Goal: Book appointment/travel/reservation

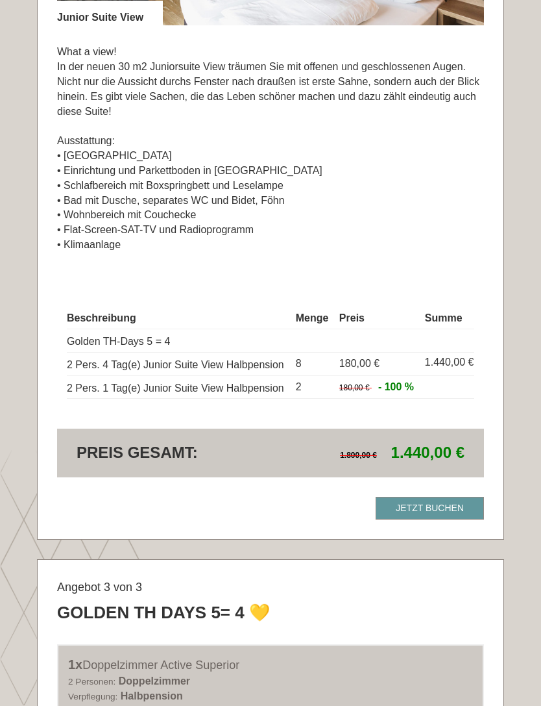
scroll to position [2001, 0]
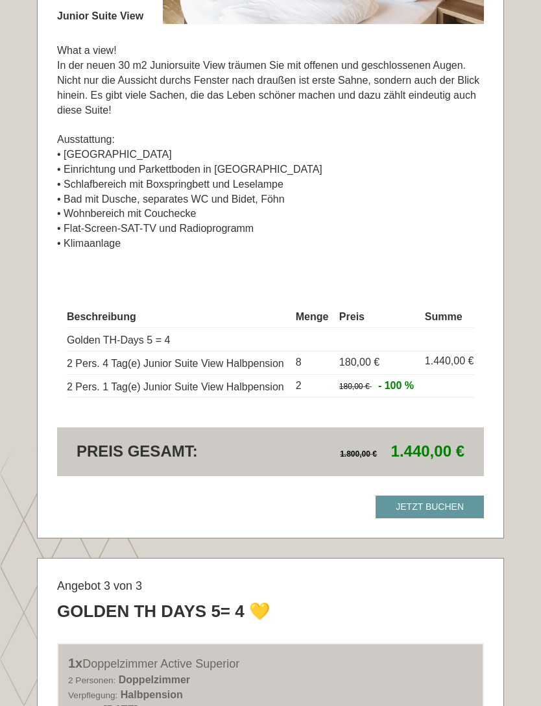
click at [417, 184] on p "What a view! In der neuen 30 m2 Juniorsuite View träumen Sie mit offenen und ge…" at bounding box center [270, 148] width 427 height 208
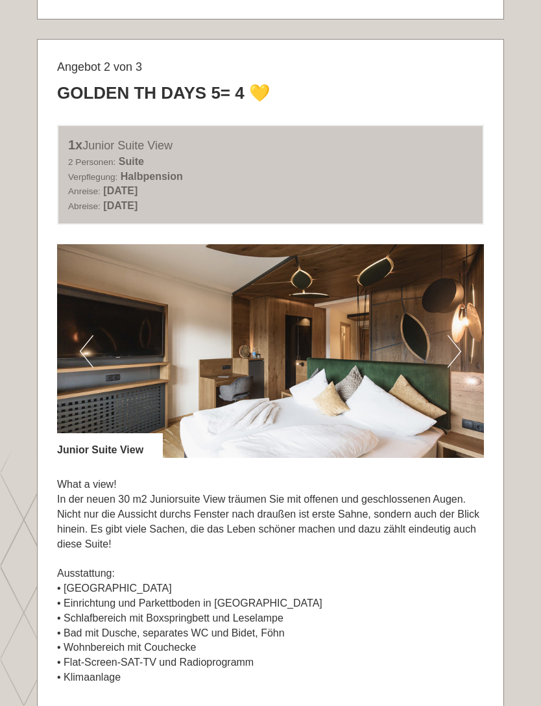
scroll to position [1568, 0]
click at [457, 335] on button "Next" at bounding box center [455, 351] width 14 height 32
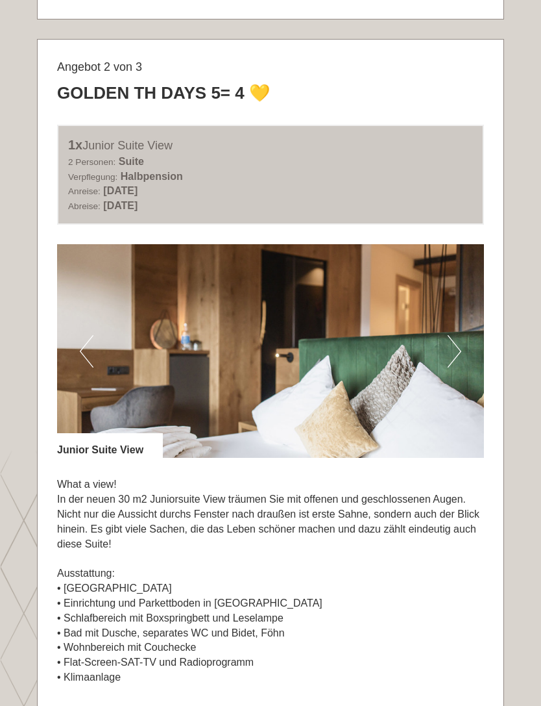
click at [451, 335] on button "Next" at bounding box center [455, 351] width 14 height 32
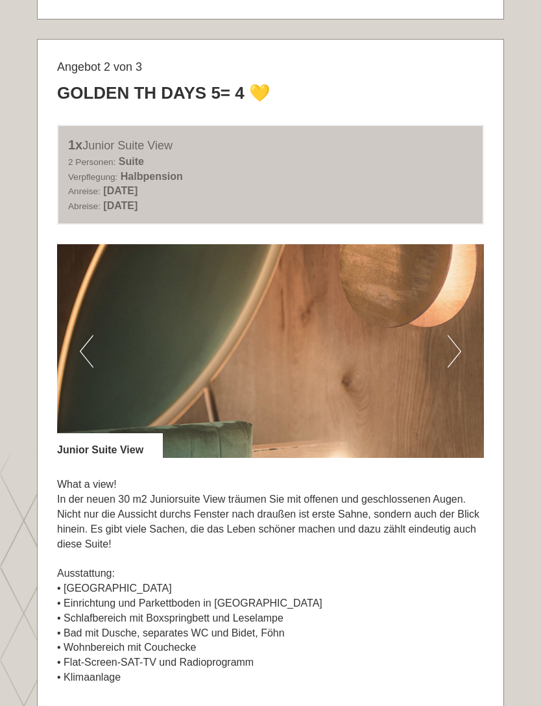
click at [454, 335] on button "Next" at bounding box center [455, 351] width 14 height 32
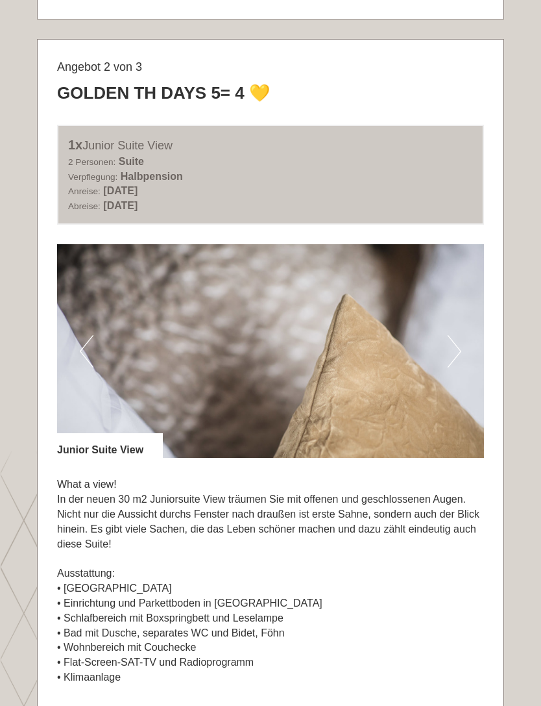
click at [460, 335] on button "Next" at bounding box center [455, 351] width 14 height 32
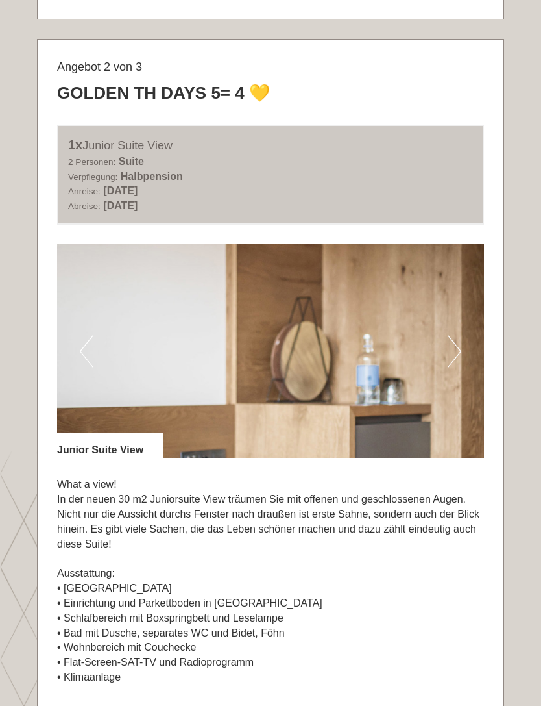
click at [459, 335] on button "Next" at bounding box center [455, 351] width 14 height 32
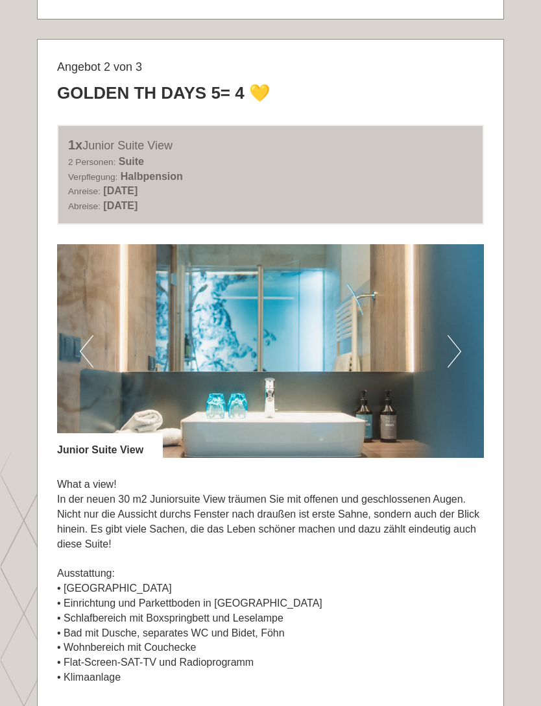
click at [456, 335] on button "Next" at bounding box center [455, 351] width 14 height 32
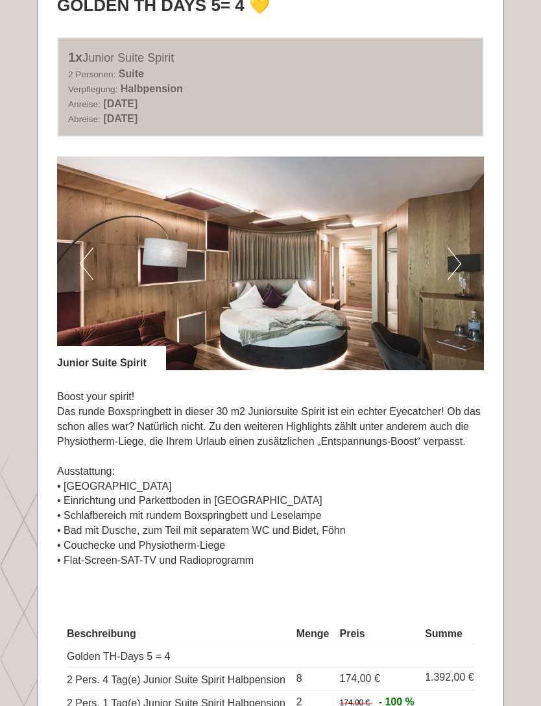
scroll to position [729, 0]
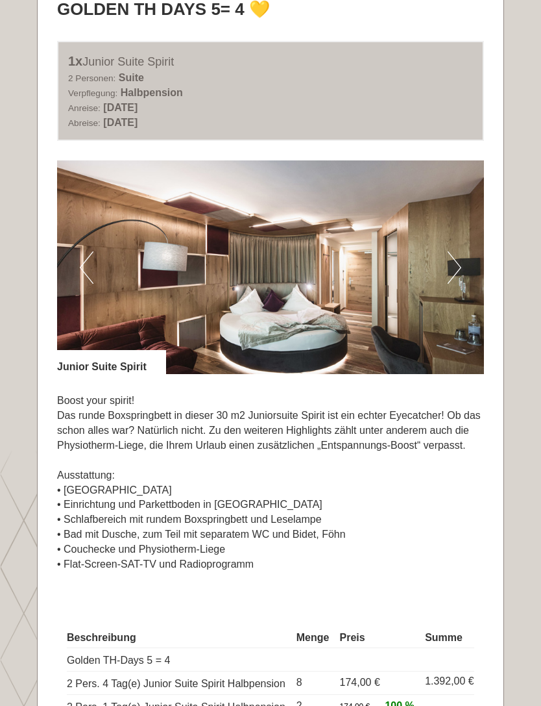
click at [462, 262] on img at bounding box center [270, 267] width 427 height 214
click at [466, 267] on img at bounding box center [270, 267] width 427 height 214
click at [462, 262] on img at bounding box center [270, 267] width 427 height 214
click at [460, 266] on button "Next" at bounding box center [455, 267] width 14 height 32
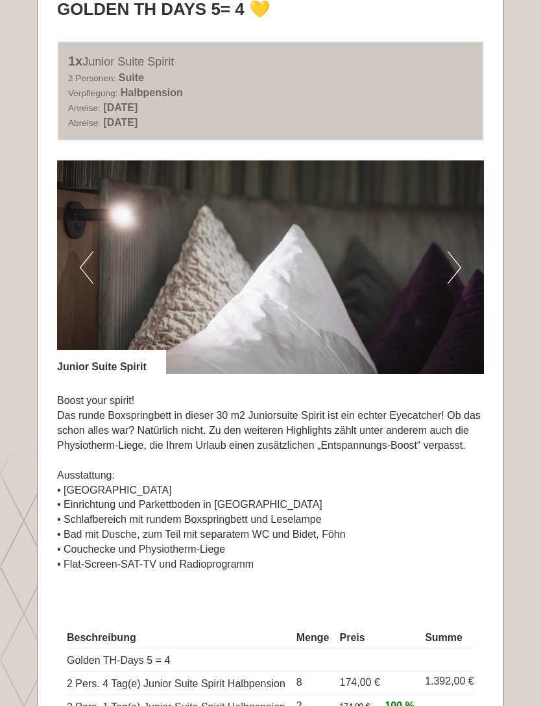
click at [457, 262] on button "Next" at bounding box center [455, 267] width 14 height 32
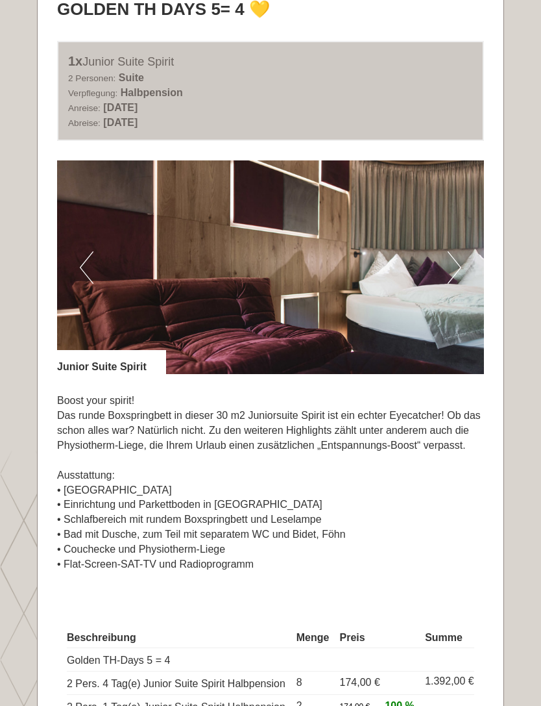
click at [457, 263] on button "Next" at bounding box center [455, 267] width 14 height 32
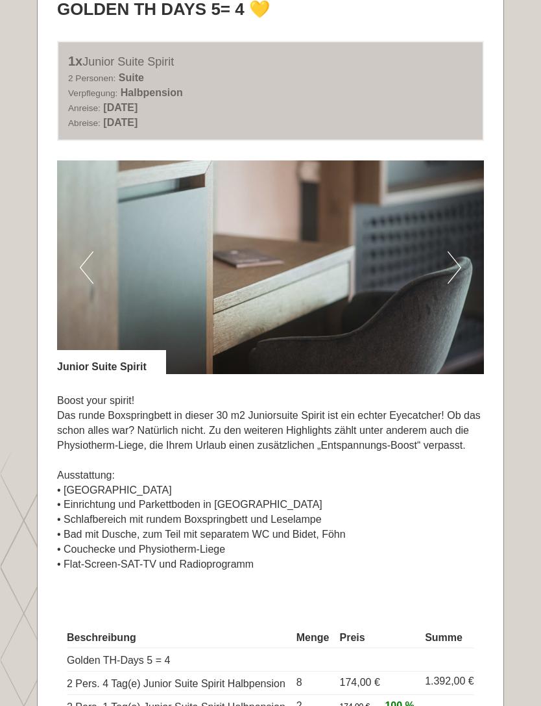
click at [461, 262] on button "Next" at bounding box center [455, 267] width 14 height 32
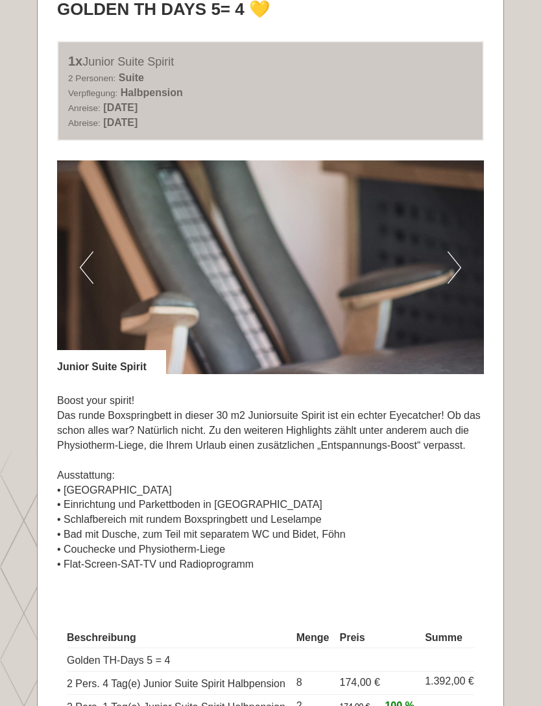
click at [458, 264] on button "Next" at bounding box center [455, 267] width 14 height 32
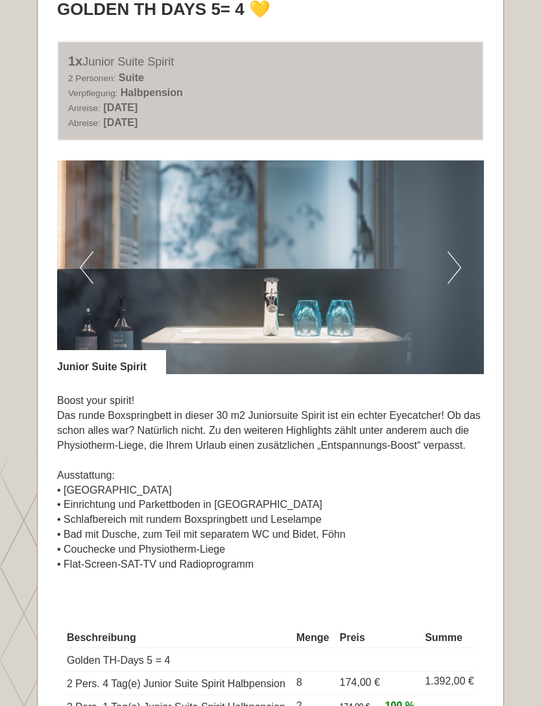
click at [459, 262] on button "Next" at bounding box center [455, 267] width 14 height 32
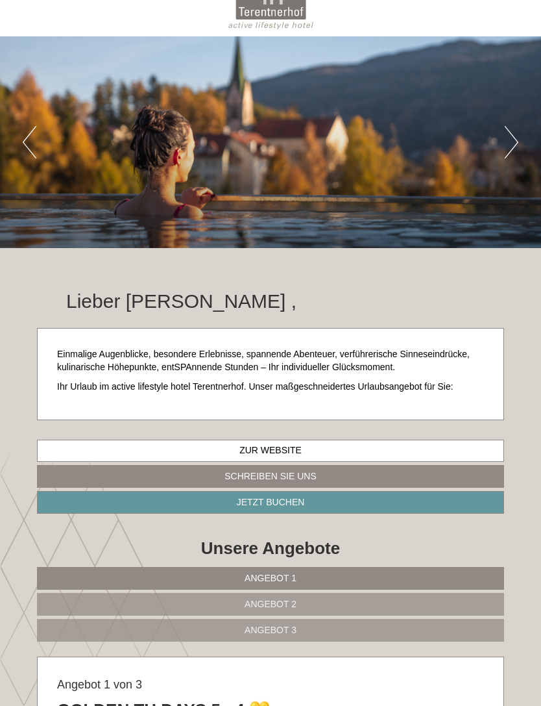
scroll to position [0, 0]
